Goal: Communication & Community: Answer question/provide support

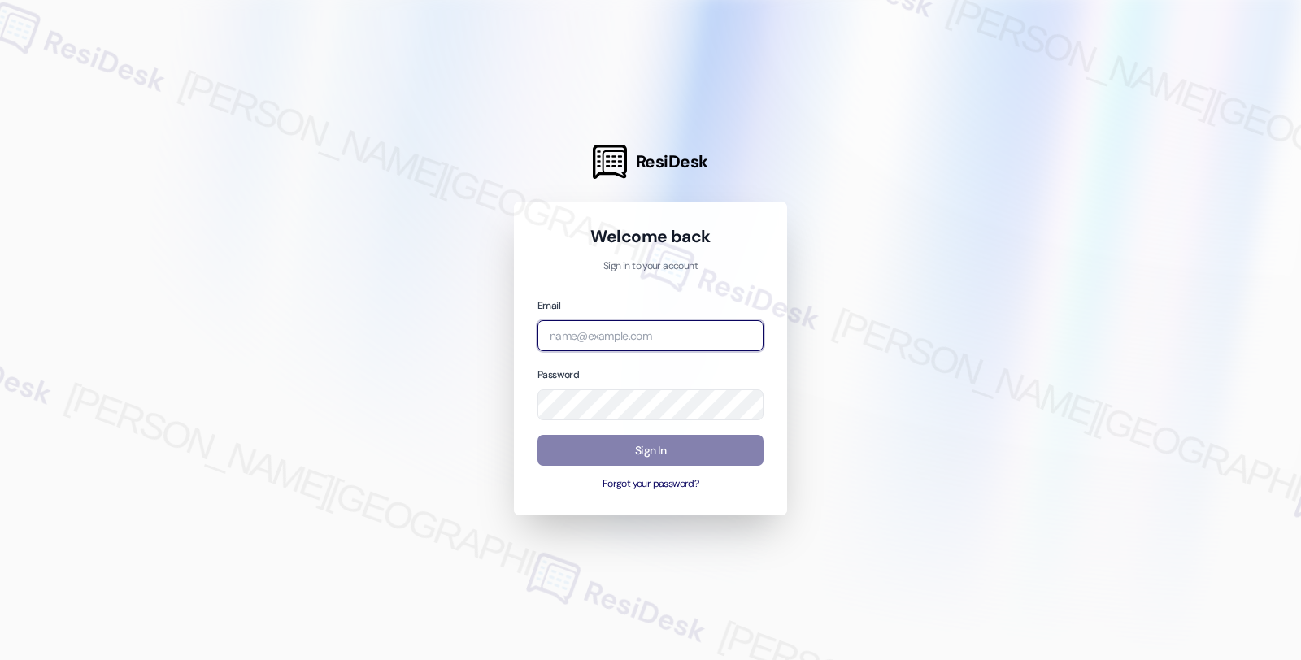
click at [617, 339] on input "email" at bounding box center [651, 336] width 226 height 32
type input "automated-surveys-balfour_beatty_communities-fides.[PERSON_NAME]@balfour_beatty…"
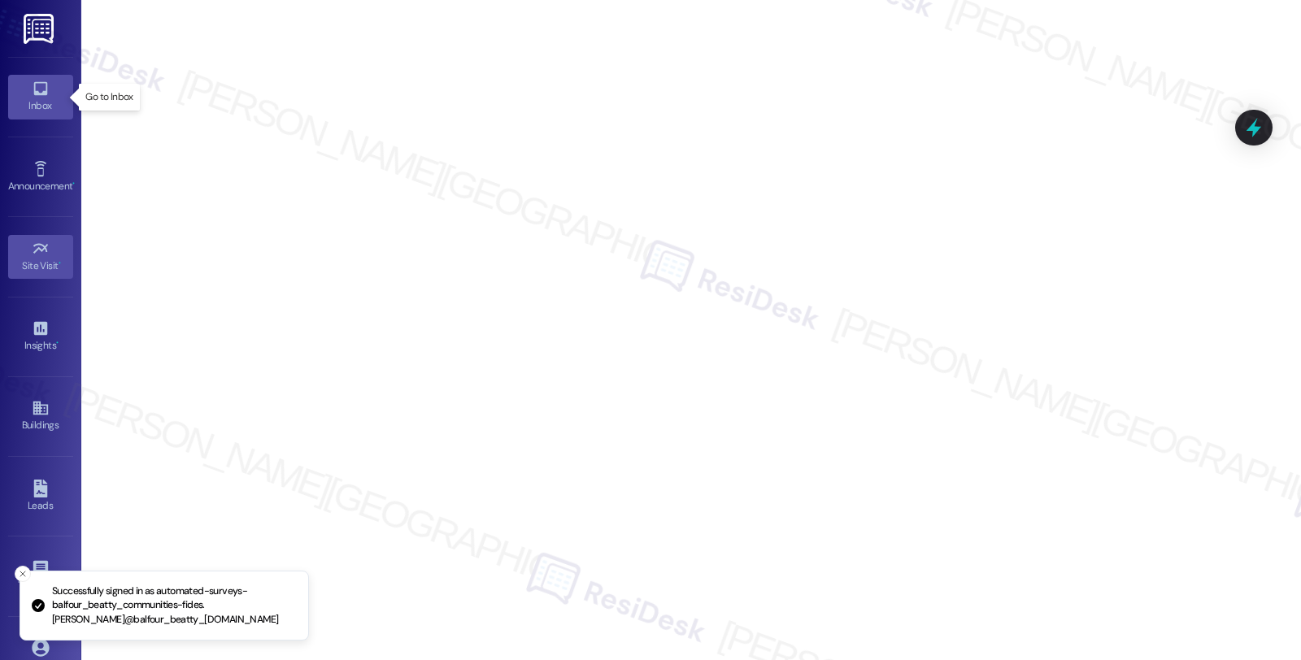
click at [39, 95] on icon at bounding box center [40, 89] width 14 height 14
